Goal: Communication & Community: Ask a question

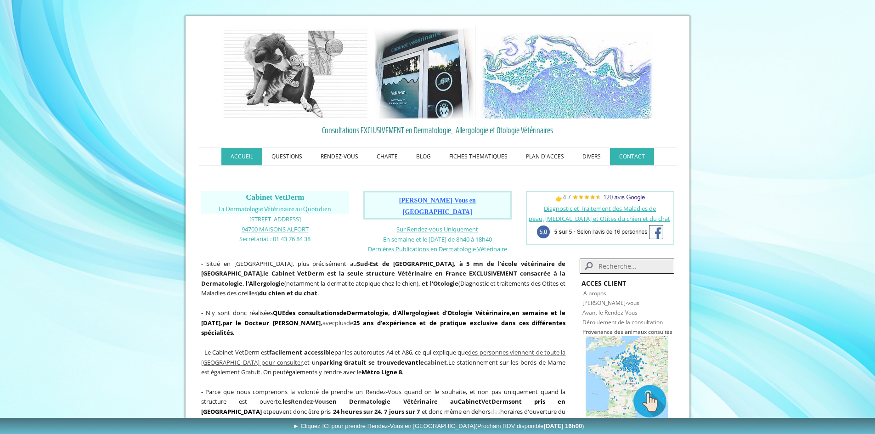
click at [635, 156] on link "CONTACT" at bounding box center [632, 156] width 44 height 17
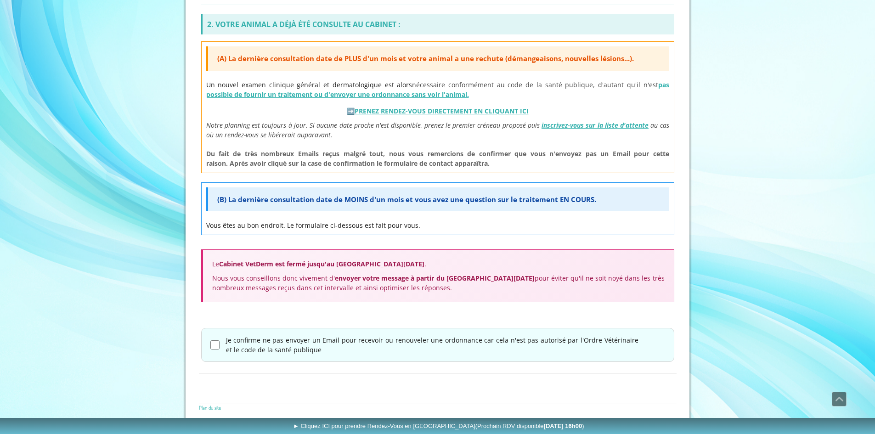
scroll to position [383, 0]
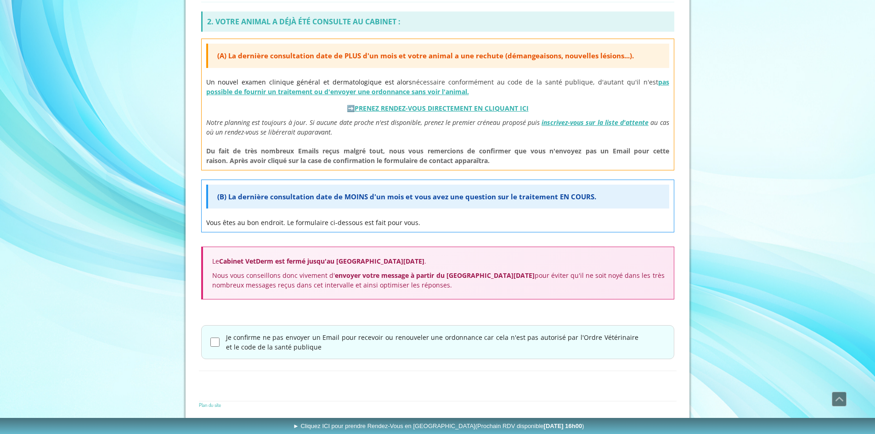
click at [218, 344] on input "Je confirme ne pas envoyer un Email pour recevoir ou renouveler une ordonnance …" at bounding box center [214, 342] width 9 height 9
checkbox input "true"
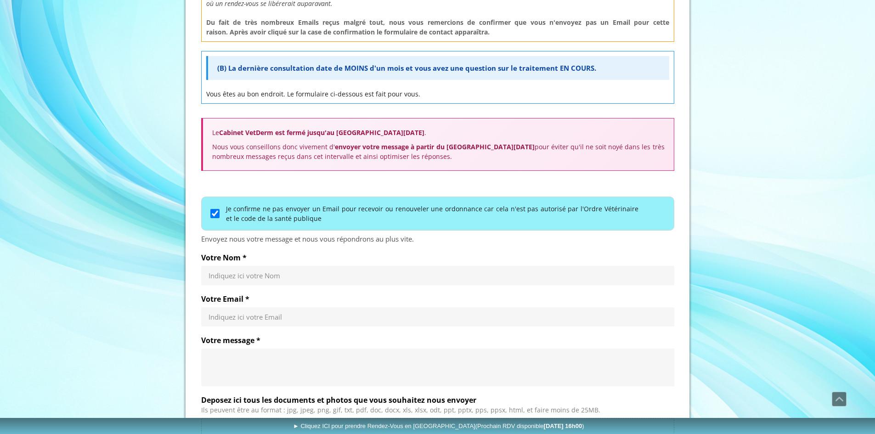
scroll to position [567, 0]
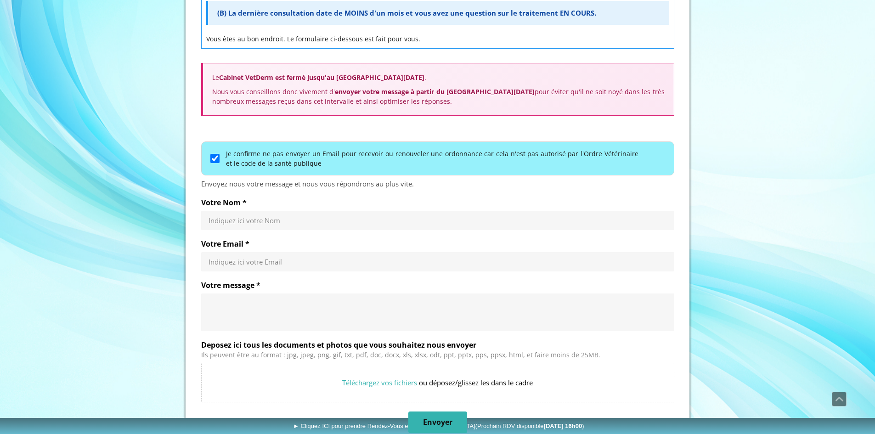
click at [223, 220] on input "Votre Nom *" at bounding box center [438, 220] width 459 height 9
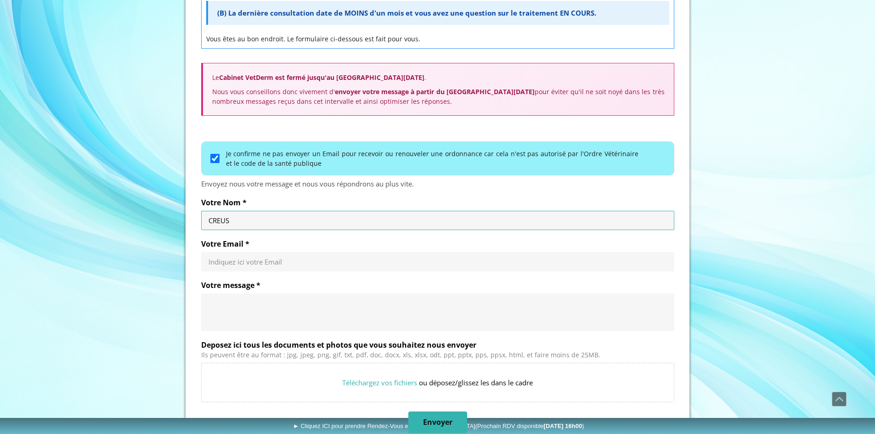
type input "CREUS"
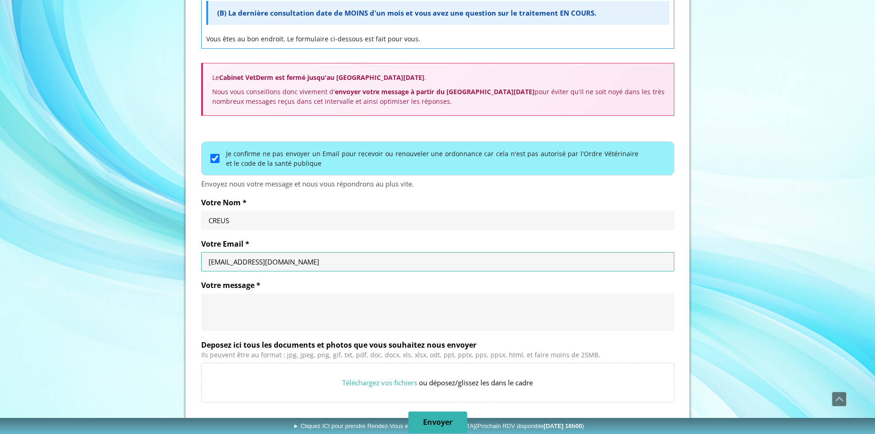
type input "[EMAIL_ADDRESS][DOMAIN_NAME]"
click at [252, 302] on textarea "Votre message *" at bounding box center [438, 313] width 459 height 28
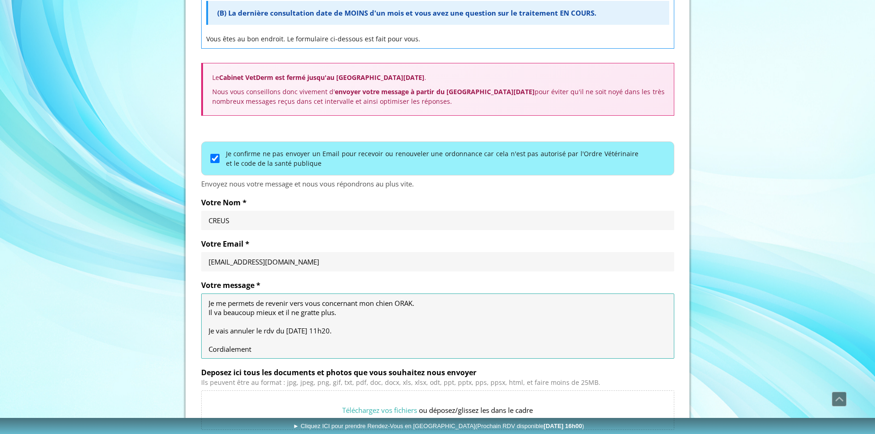
scroll to position [28, 0]
click at [355, 306] on textarea "Bonjour, Je me permets de revenir vers vous concernant mon chien ORAK. Il va be…" at bounding box center [438, 326] width 459 height 55
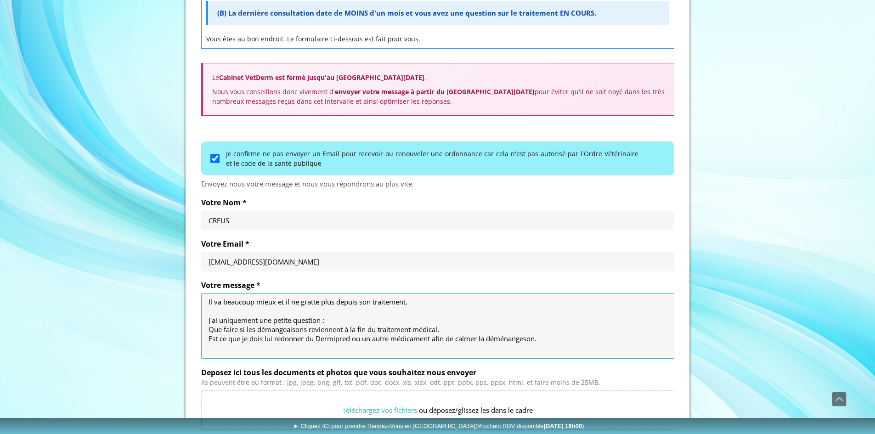
click at [502, 335] on textarea "Bonjour, Je me permets de revenir vers vous concernant mon chien ORAK. Il va be…" at bounding box center [438, 326] width 459 height 55
click at [340, 319] on textarea "Bonjour, Je me permets de revenir vers vous concernant mon chien ORAK. Il va be…" at bounding box center [438, 326] width 459 height 55
click at [561, 341] on textarea "Bonjour, Je me permets de revenir vers vous concernant mon chien ORAK. Il va be…" at bounding box center [438, 326] width 459 height 55
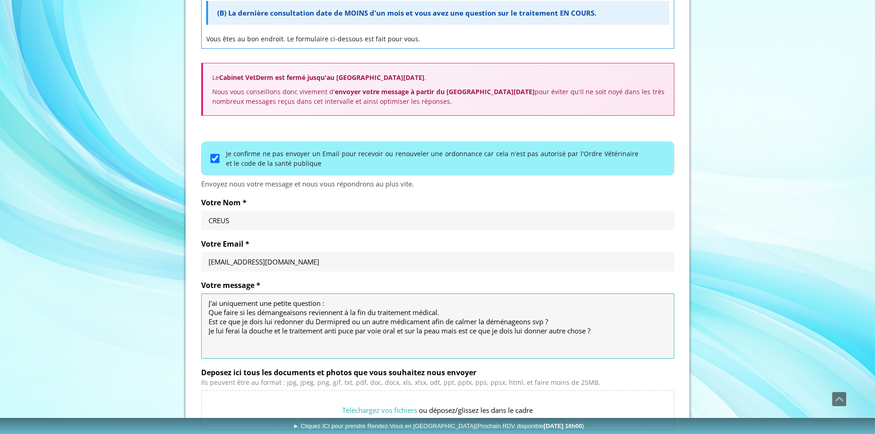
scroll to position [46, 0]
click at [593, 331] on textarea "Bonjour, Je me permets de revenir vers vous concernant mon chien ORAK. Il va be…" at bounding box center [438, 326] width 459 height 55
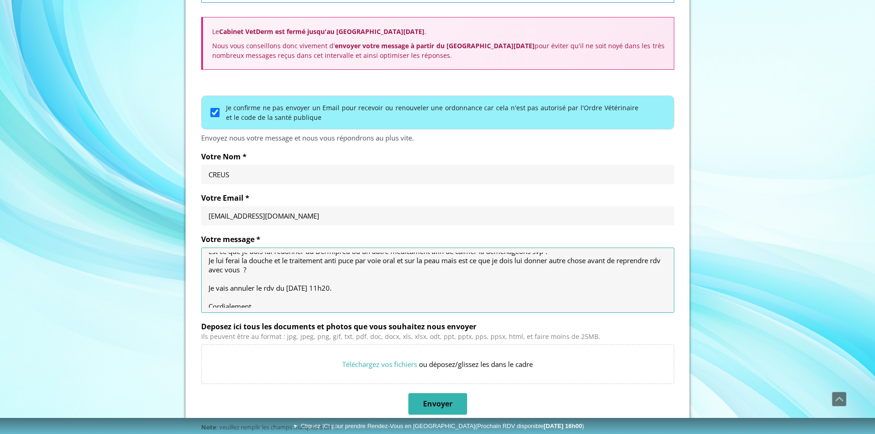
scroll to position [83, 0]
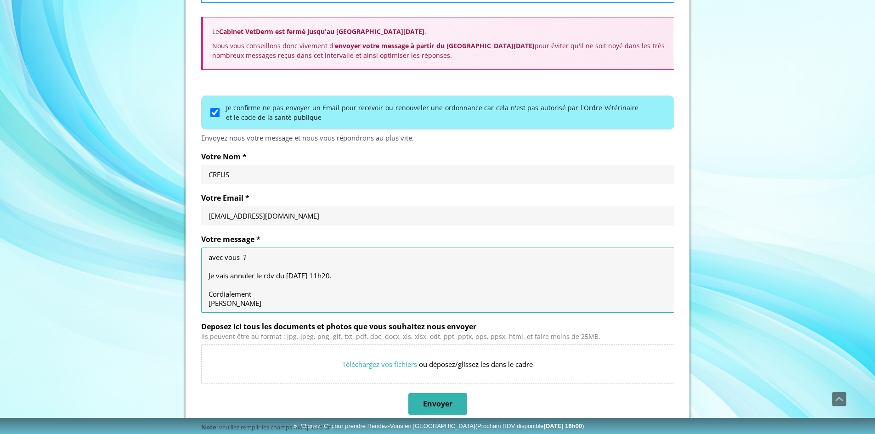
click at [408, 278] on textarea "Bonjour, Je me permets de revenir vers vous concernant mon chien ORAK. Il va be…" at bounding box center [438, 280] width 459 height 55
type textarea "Bonjour, Je me permets de revenir vers vous concernant mon chien ORAK. Il va be…"
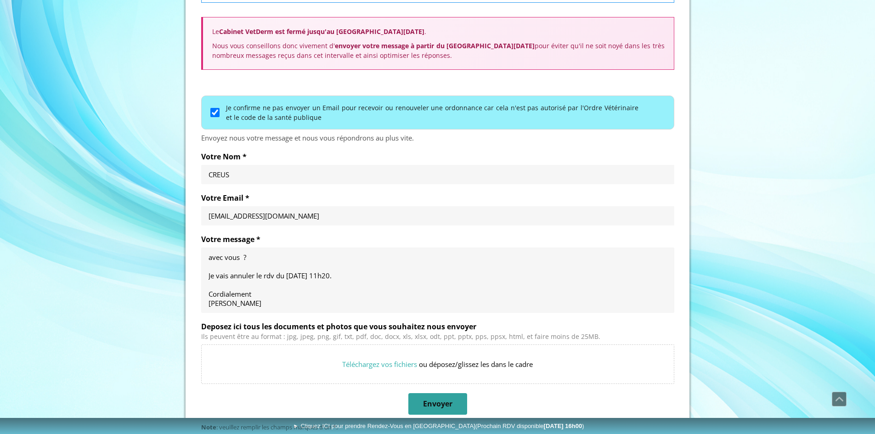
click at [443, 398] on span "Envoyer" at bounding box center [437, 404] width 57 height 20
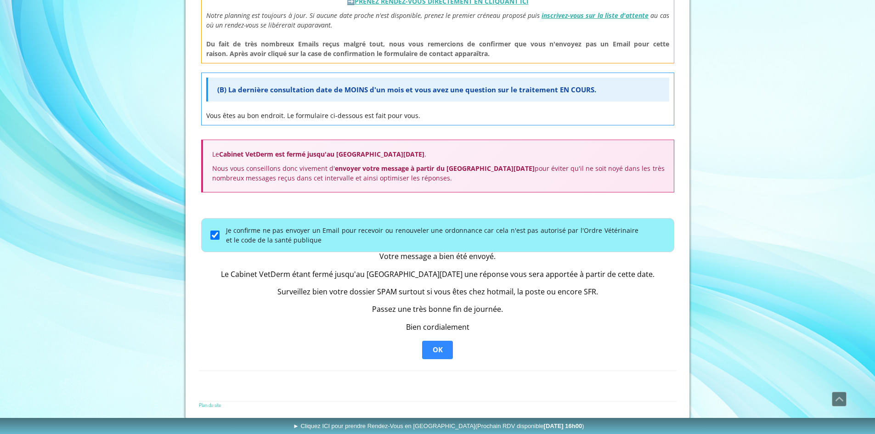
click at [441, 349] on span "OK" at bounding box center [438, 350] width 10 height 9
